Goal: Transaction & Acquisition: Book appointment/travel/reservation

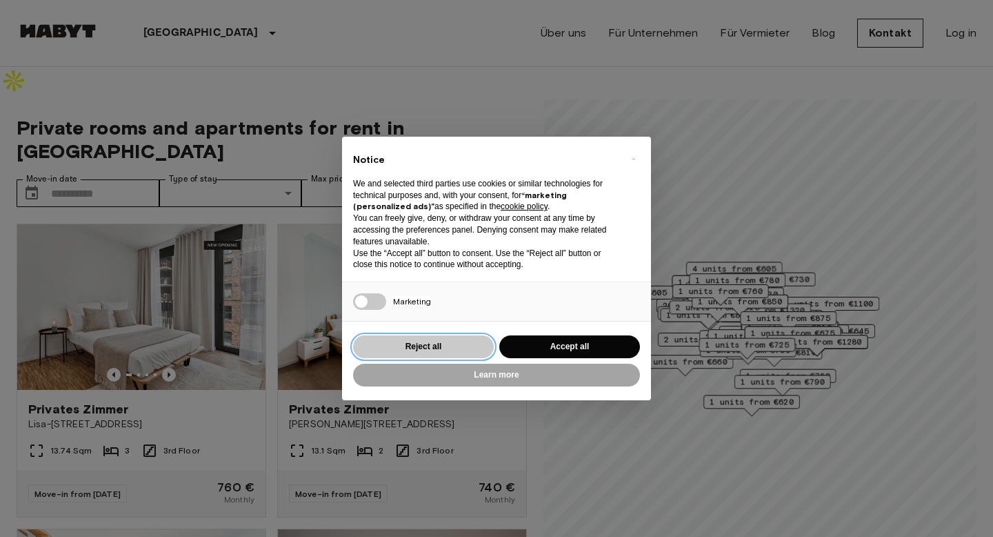
click at [408, 342] on button "Reject all" at bounding box center [423, 346] width 141 height 23
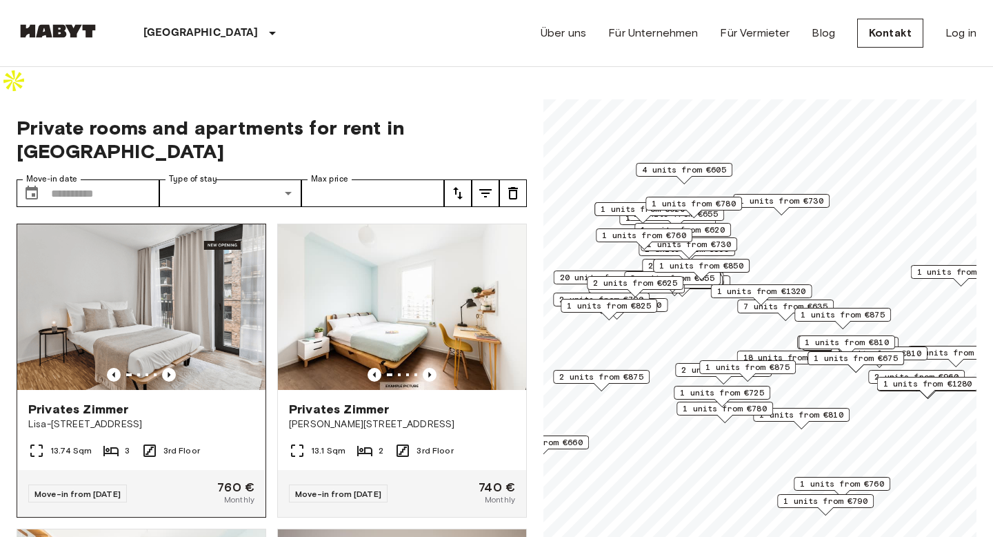
click at [217, 253] on img at bounding box center [141, 307] width 248 height 166
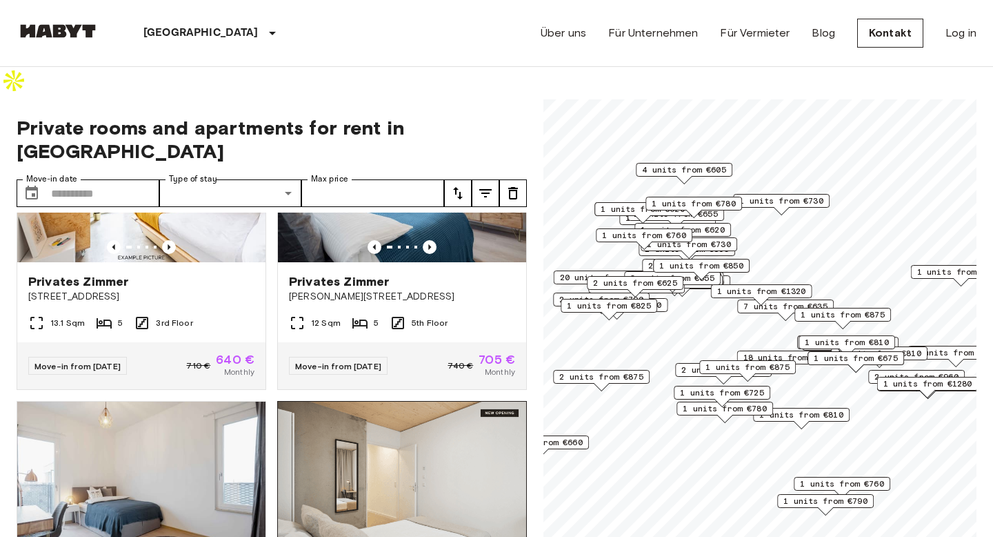
scroll to position [1805, 0]
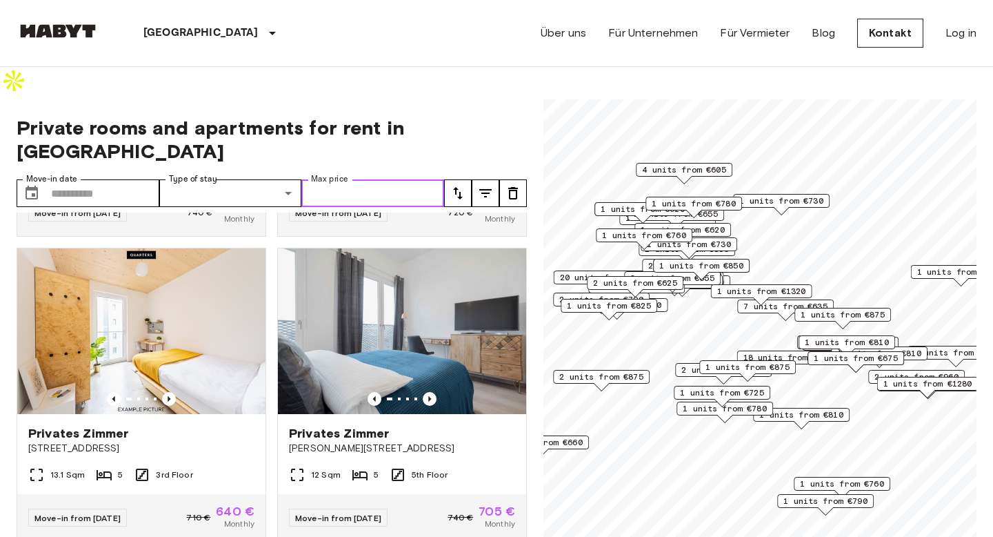
click at [350, 179] on input "Max price" at bounding box center [372, 193] width 143 height 28
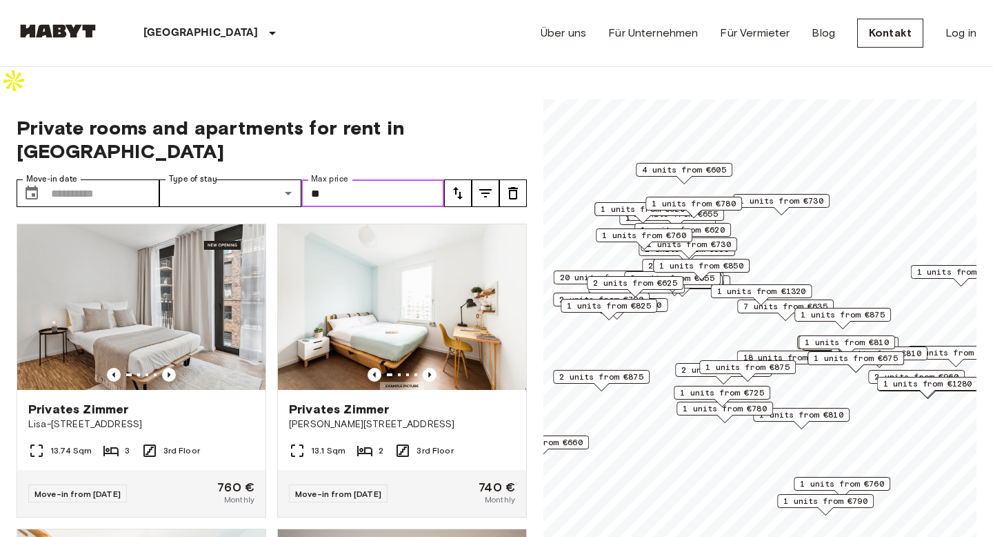
type input "*"
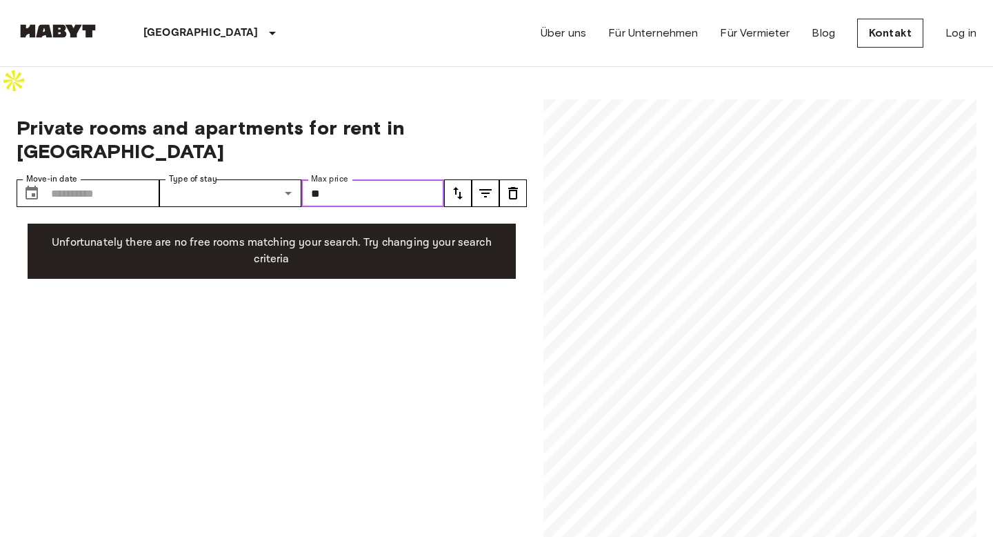
type input "*"
type input "***"
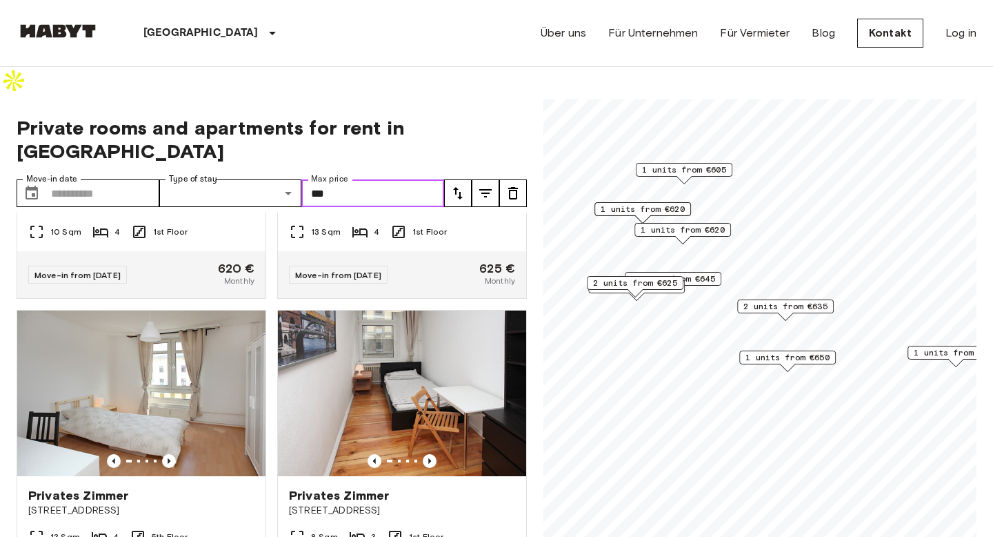
scroll to position [2390, 0]
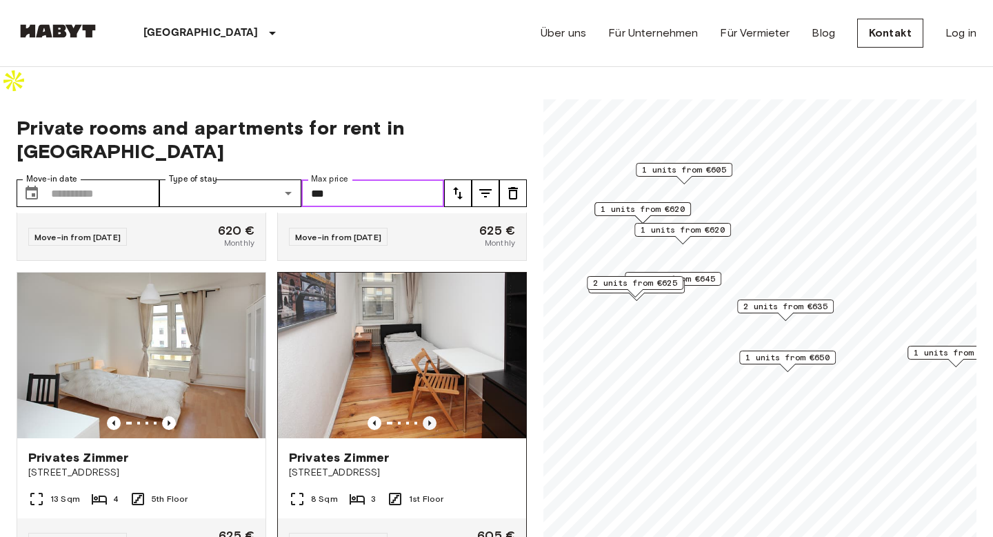
click at [433, 416] on icon "Previous image" at bounding box center [430, 423] width 14 height 14
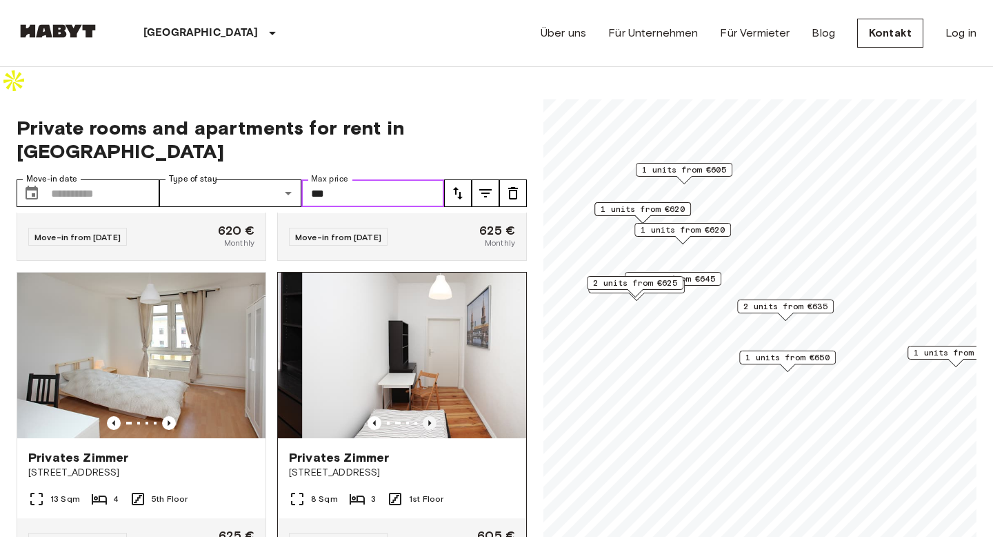
click at [433, 416] on icon "Previous image" at bounding box center [430, 423] width 14 height 14
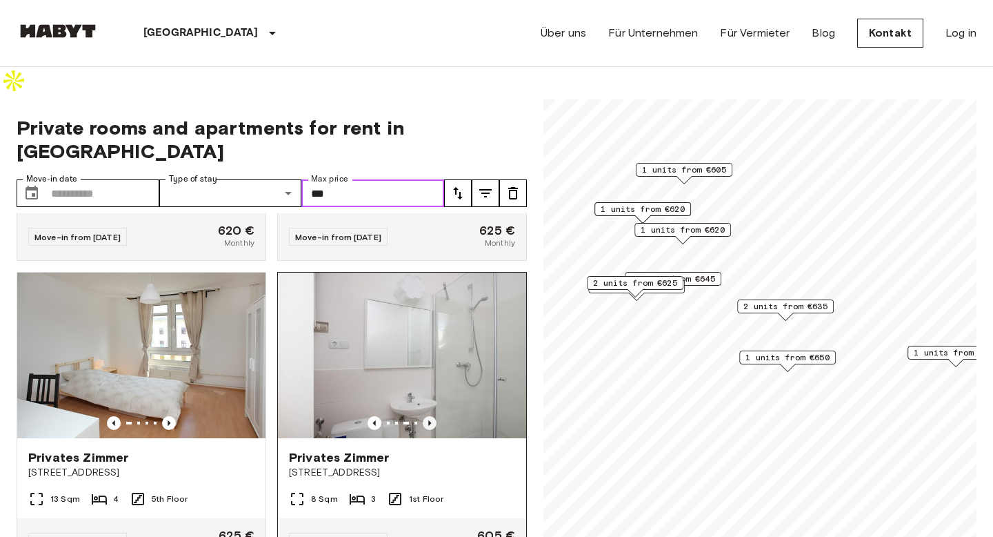
click at [433, 416] on icon "Previous image" at bounding box center [430, 423] width 14 height 14
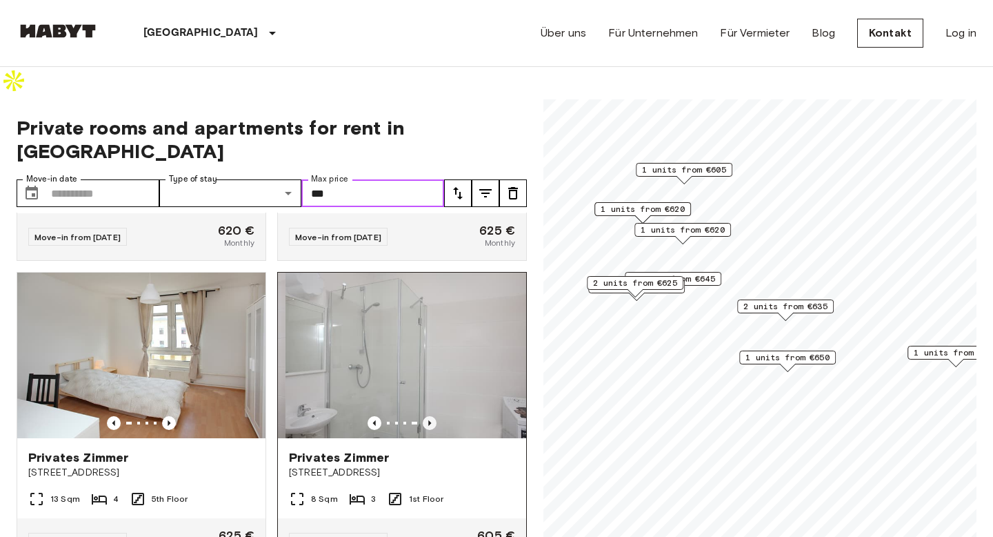
click at [433, 416] on icon "Previous image" at bounding box center [430, 423] width 14 height 14
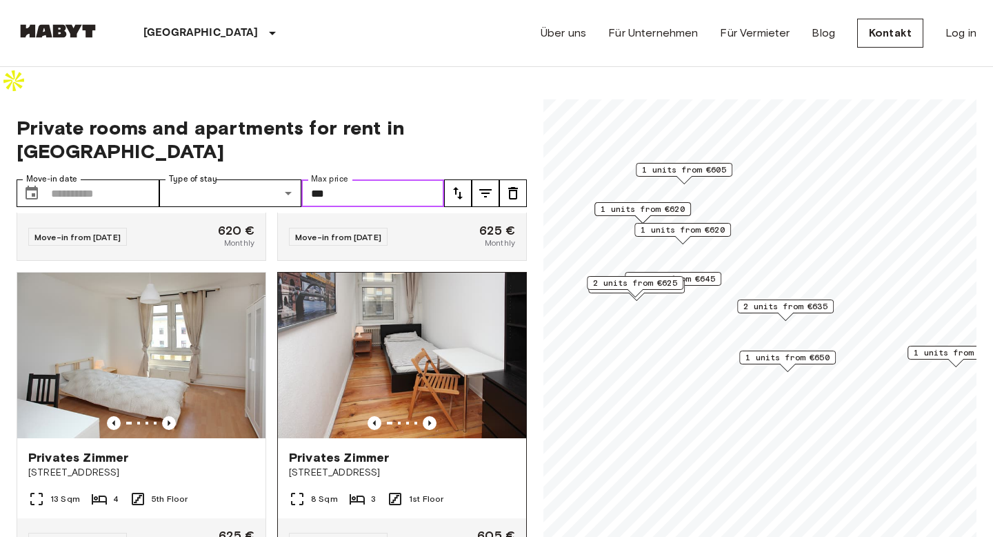
scroll to position [2347, 0]
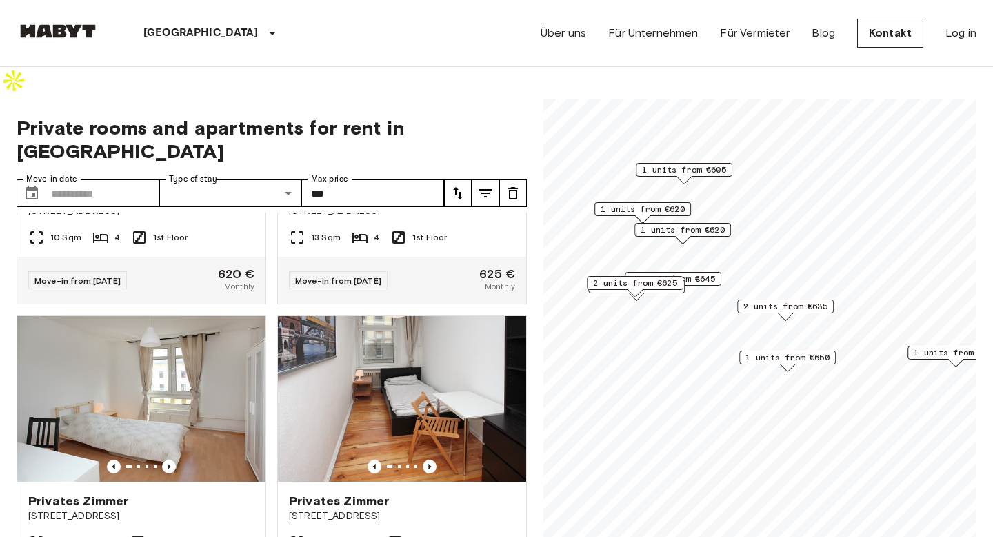
click at [408, 48] on div "[GEOGRAPHIC_DATA] [GEOGRAPHIC_DATA] [GEOGRAPHIC_DATA] [GEOGRAPHIC_DATA] [GEOGRA…" at bounding box center [497, 33] width 960 height 66
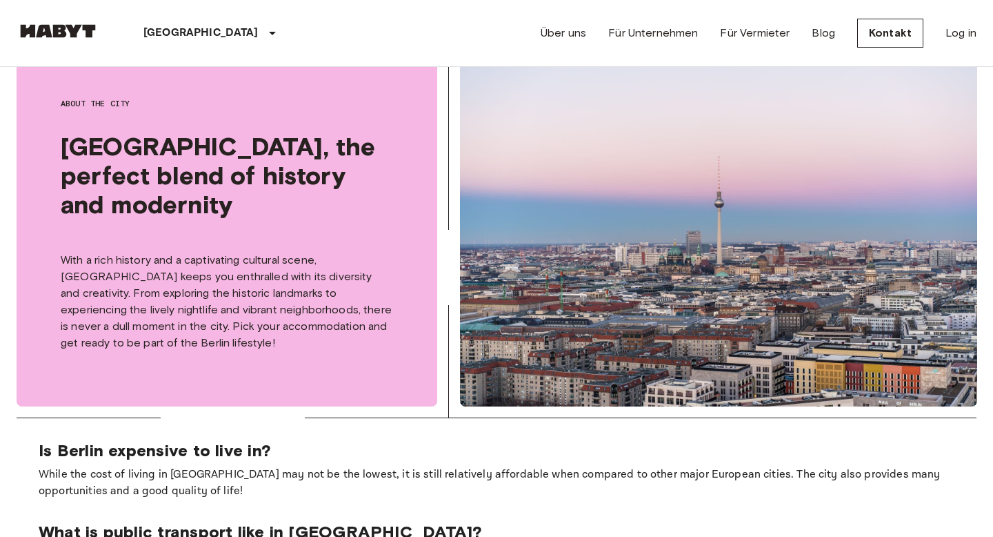
scroll to position [681, 0]
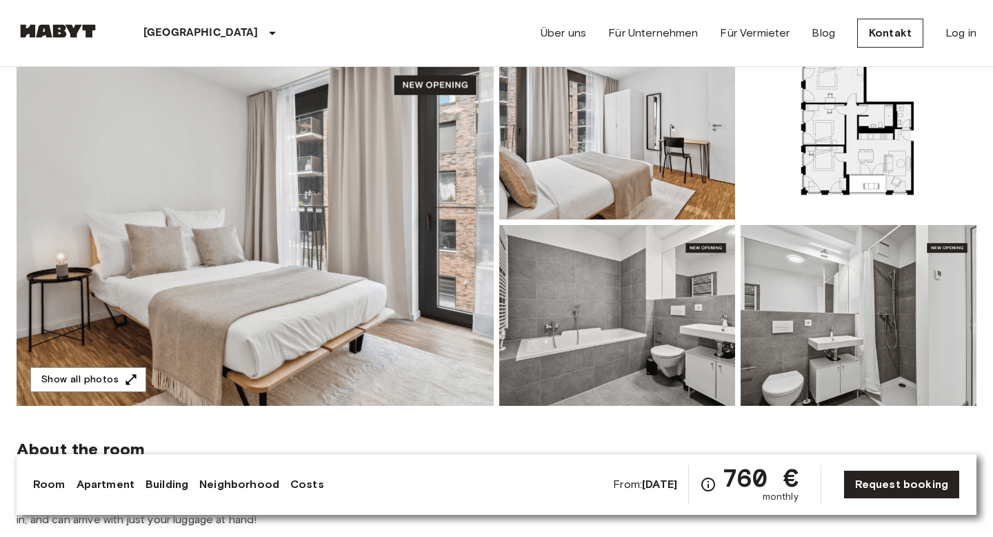
scroll to position [143, 0]
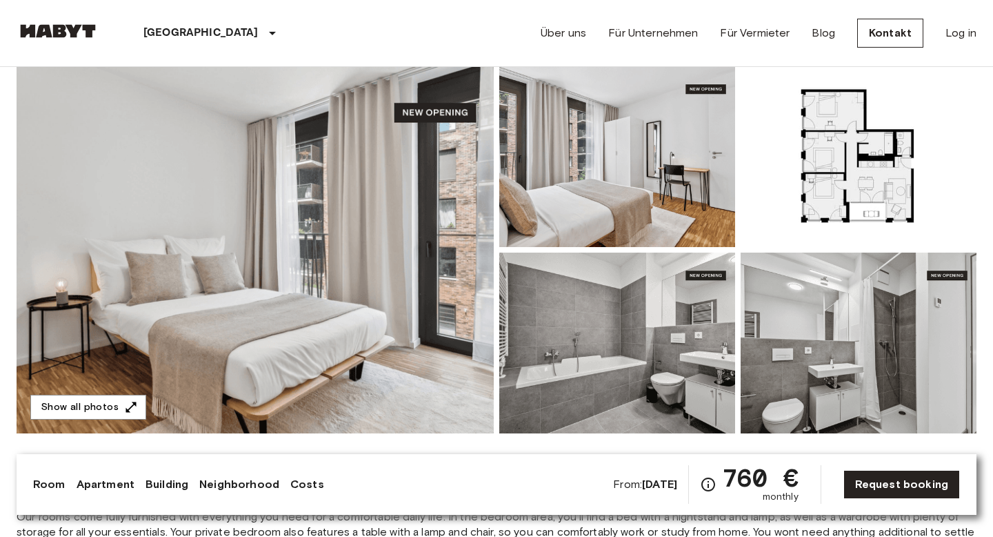
click at [300, 229] on img at bounding box center [255, 249] width 477 height 367
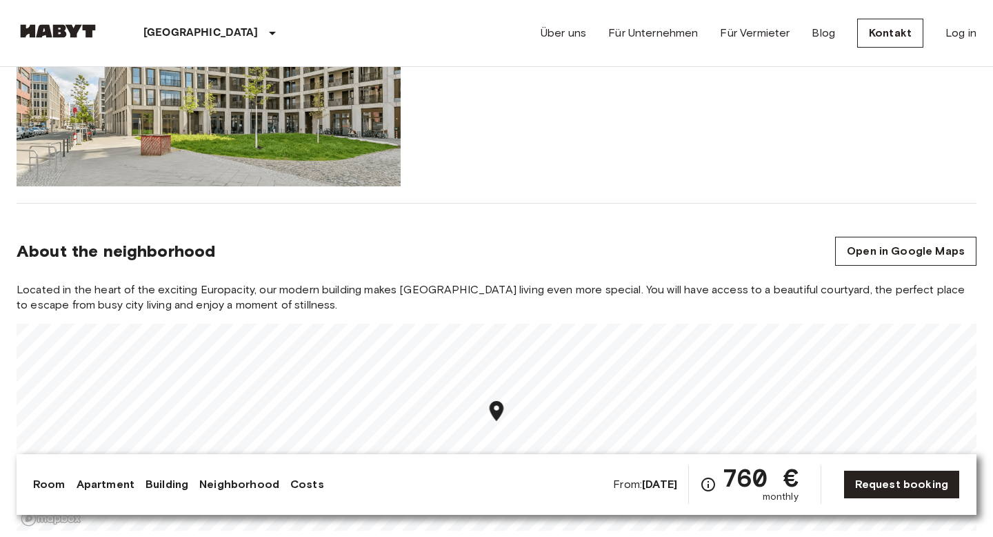
scroll to position [1379, 0]
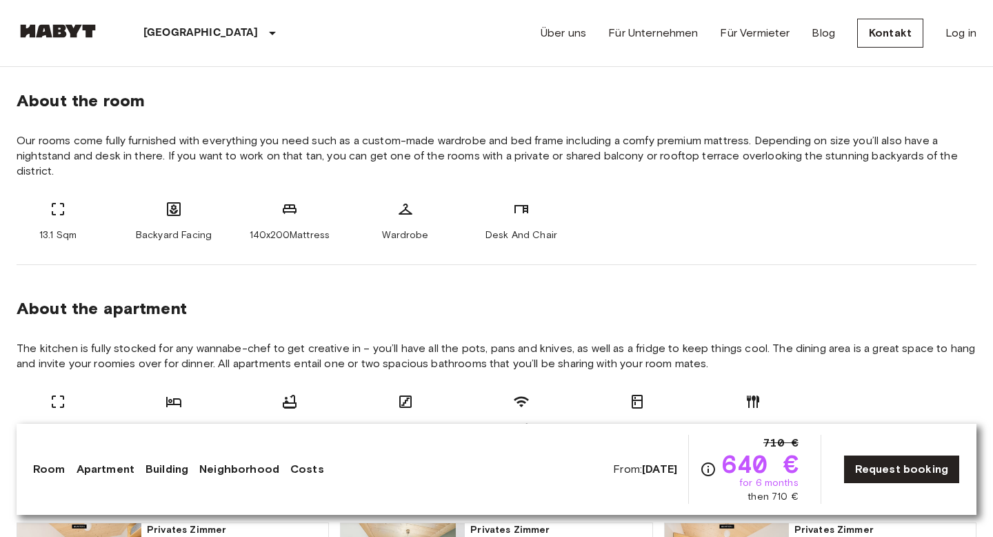
scroll to position [557, 0]
